Goal: Information Seeking & Learning: Learn about a topic

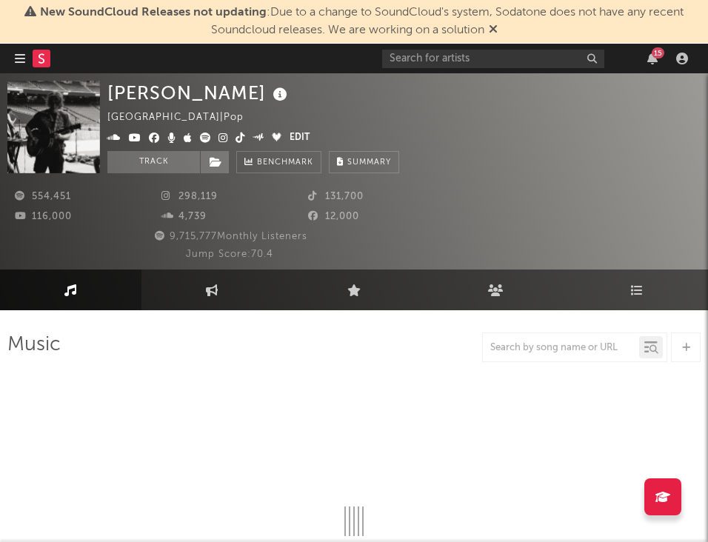
select select "6m"
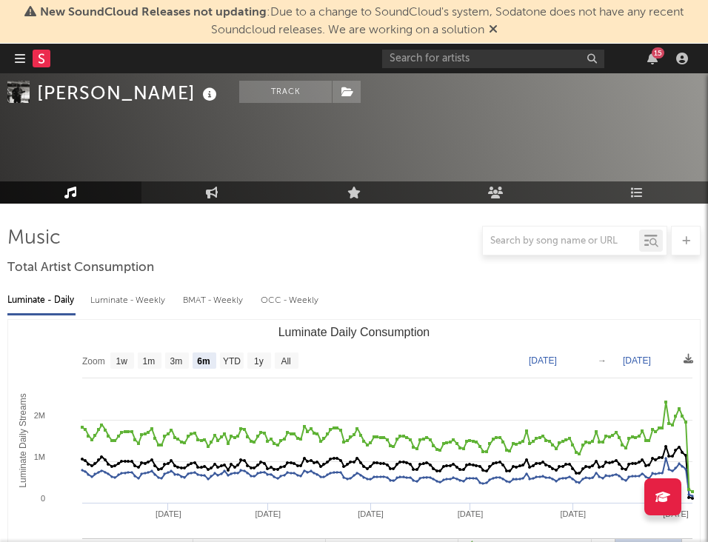
scroll to position [150, 0]
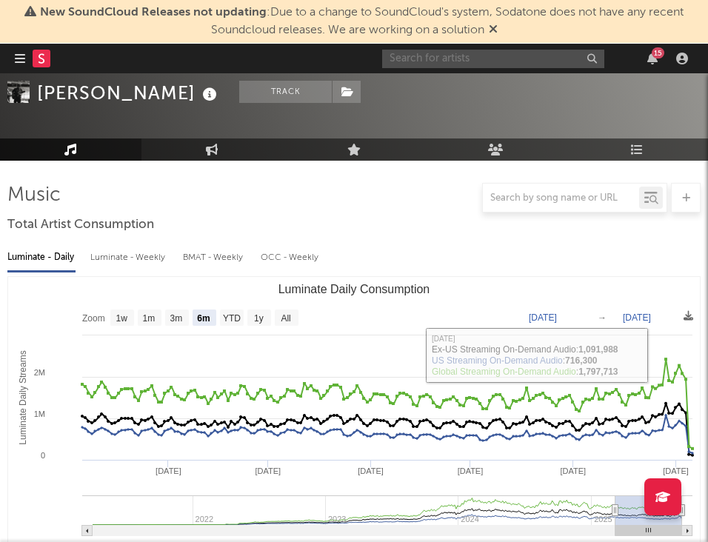
click at [523, 56] on input "text" at bounding box center [493, 59] width 222 height 19
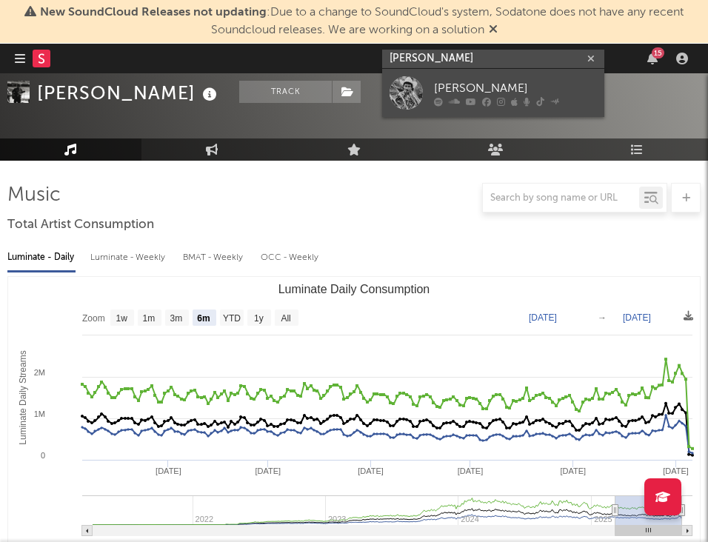
type input "[PERSON_NAME]"
click at [522, 73] on link "[PERSON_NAME]" at bounding box center [493, 93] width 222 height 48
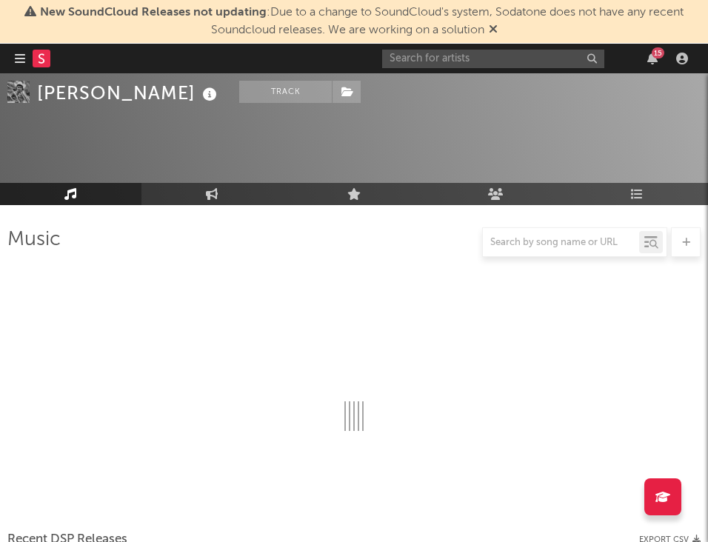
scroll to position [150, 0]
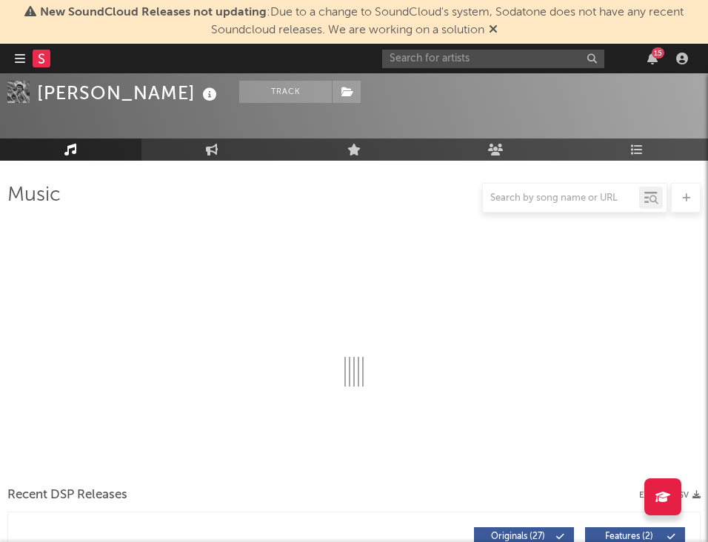
select select "6m"
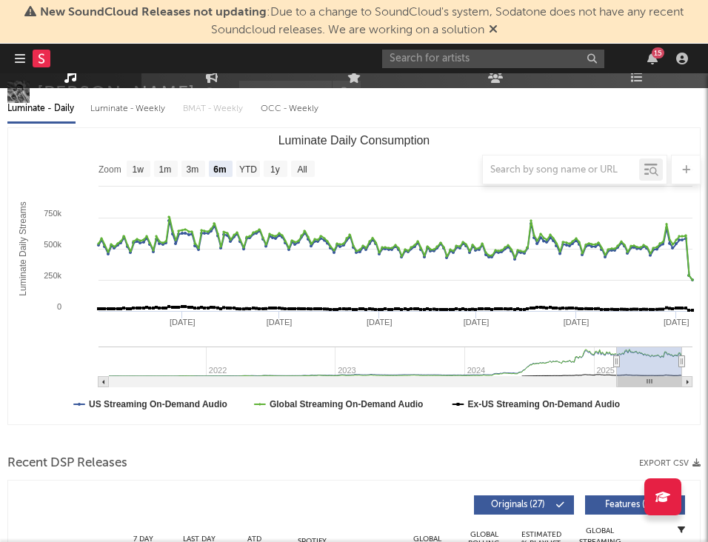
scroll to position [0, 0]
